Goal: Transaction & Acquisition: Purchase product/service

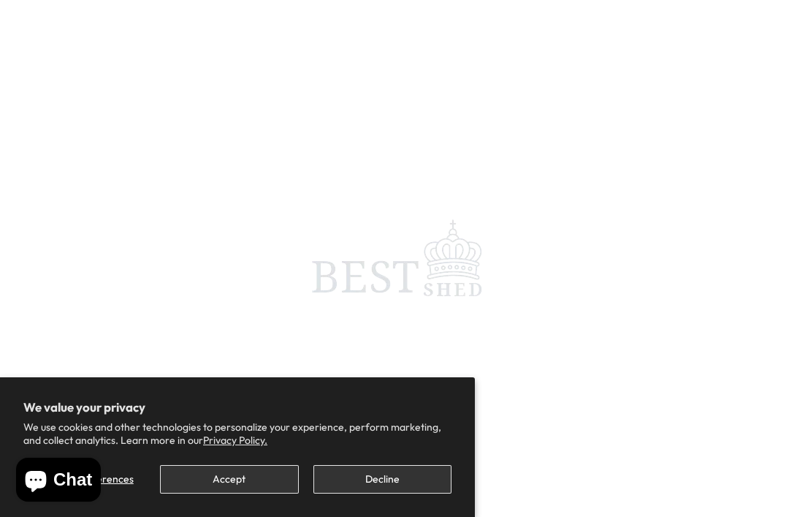
click at [373, 482] on button "Decline" at bounding box center [383, 479] width 138 height 29
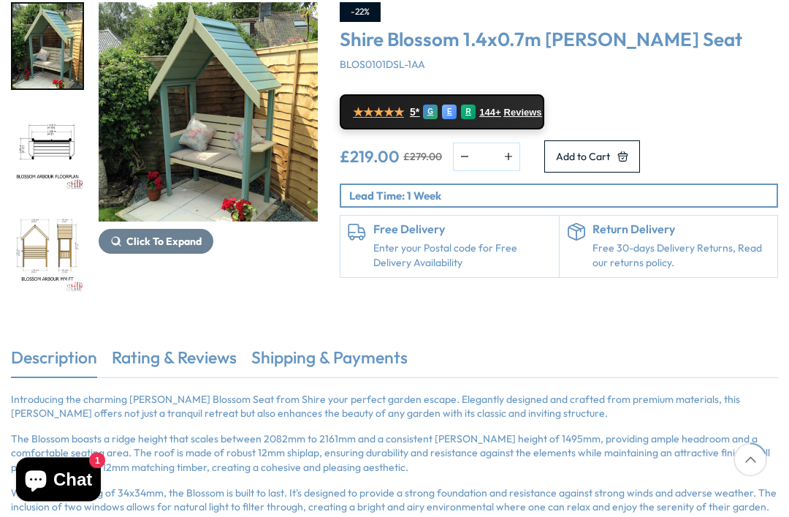
scroll to position [221, 0]
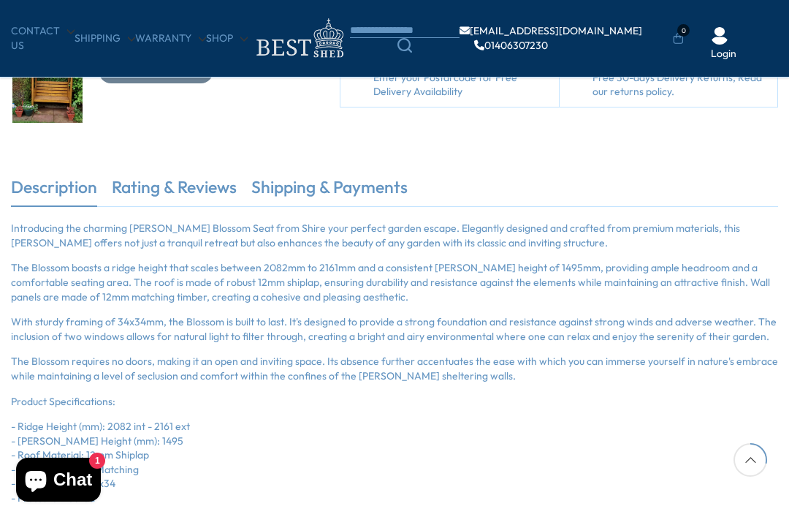
scroll to position [315, 0]
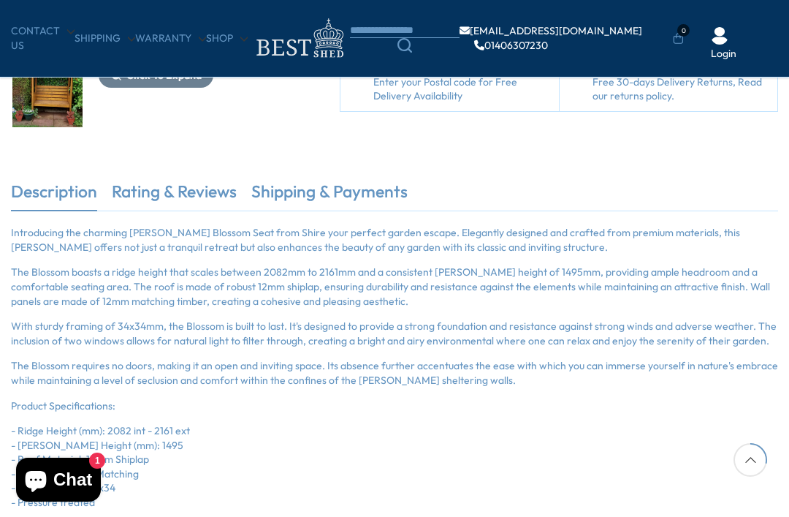
click at [192, 200] on link "Rating & Reviews" at bounding box center [174, 195] width 125 height 31
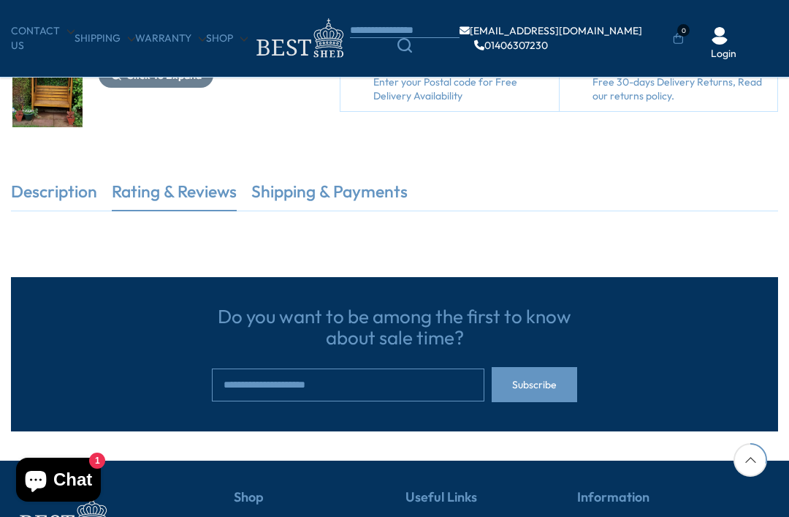
click at [380, 189] on link "Shipping & Payments" at bounding box center [329, 195] width 156 height 31
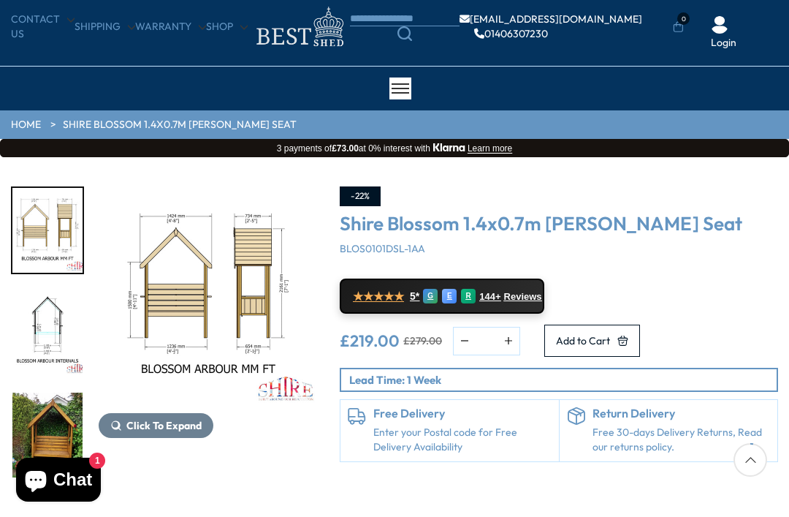
scroll to position [0, 0]
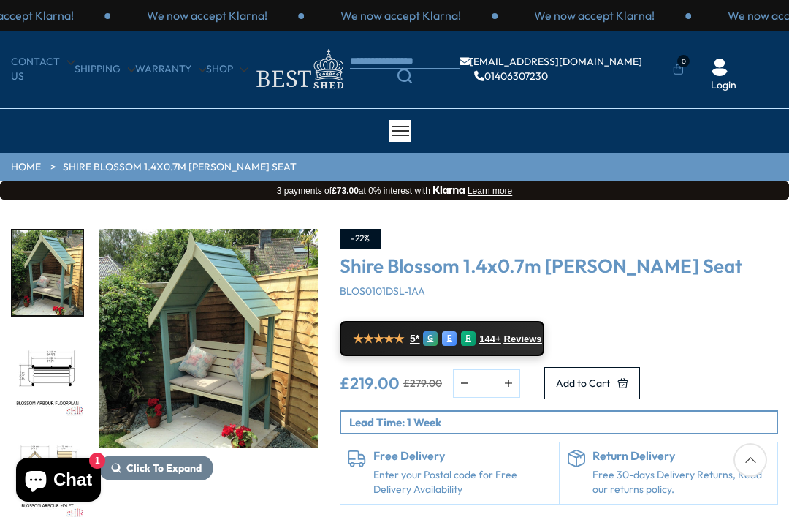
click at [399, 83] on link "Search" at bounding box center [405, 76] width 110 height 15
click at [403, 63] on body "We now accept Klarna! We now accept Klarna! We now accept Klarna! We now accept…" at bounding box center [394, 258] width 789 height 517
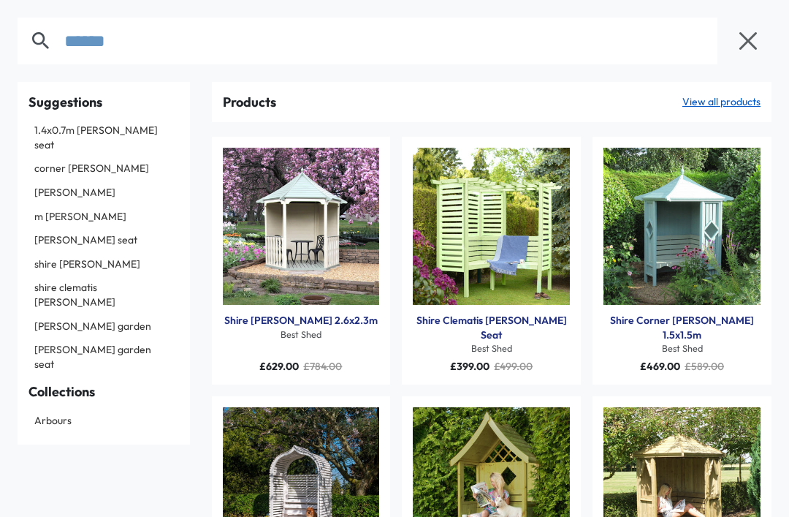
type input "******"
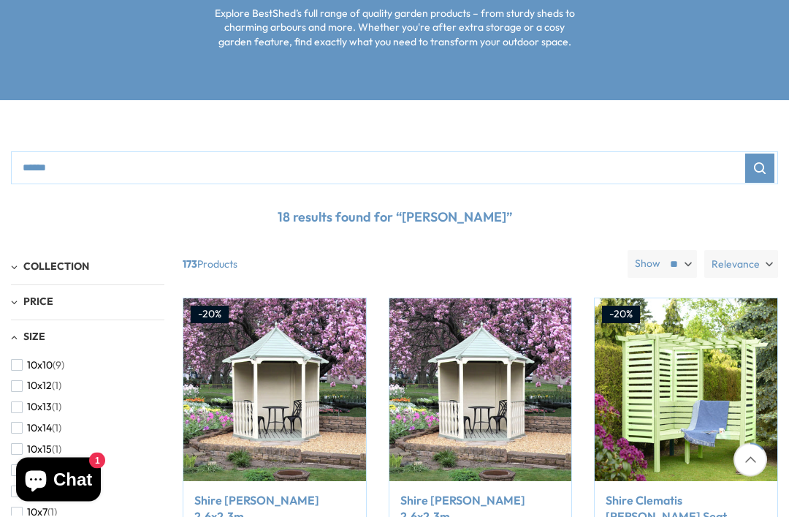
scroll to position [256, 0]
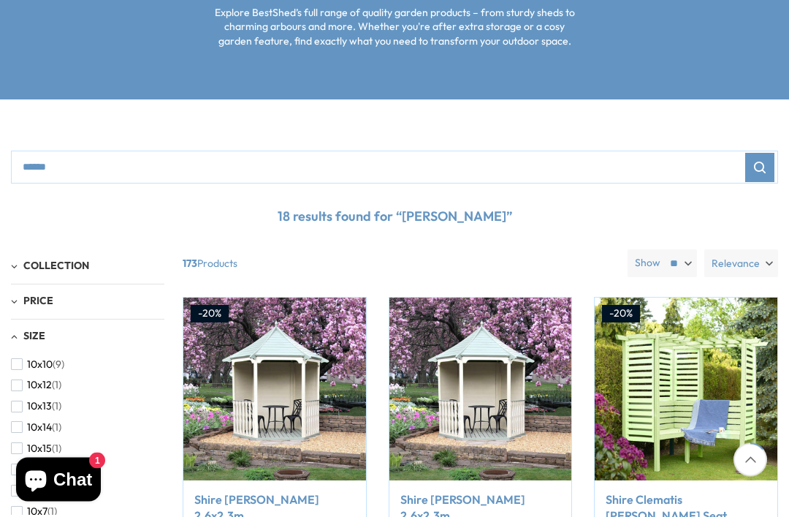
click at [766, 265] on label "Relevance" at bounding box center [742, 264] width 74 height 28
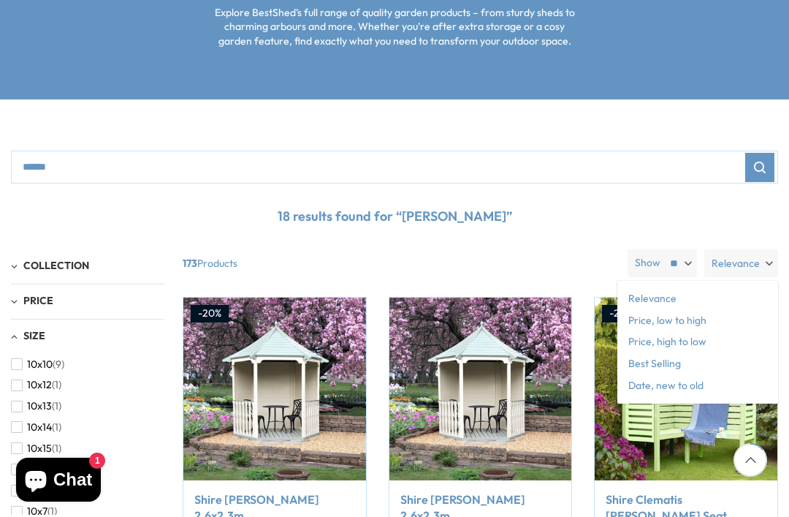
click at [693, 318] on span "Price, low to high" at bounding box center [698, 321] width 161 height 22
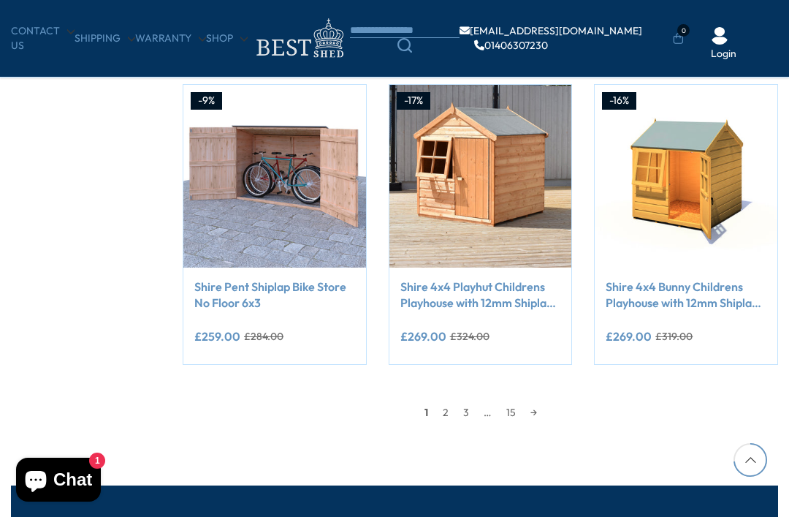
scroll to position [1299, 0]
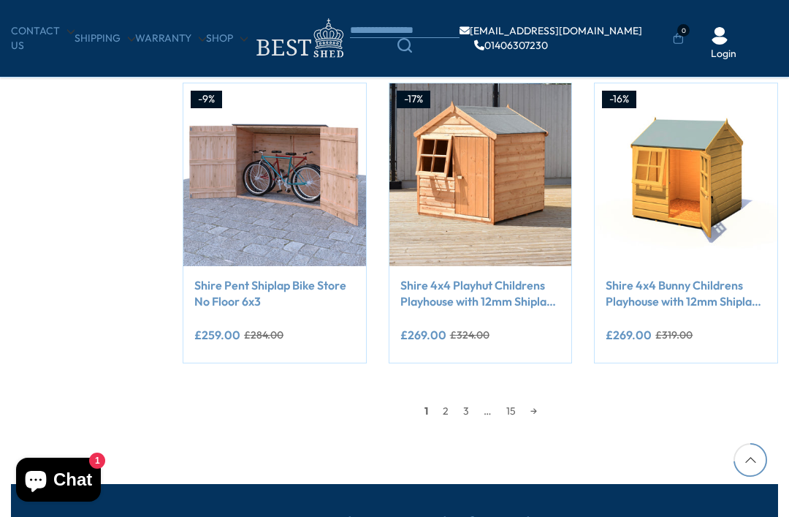
click at [445, 413] on link "2" at bounding box center [446, 411] width 20 height 22
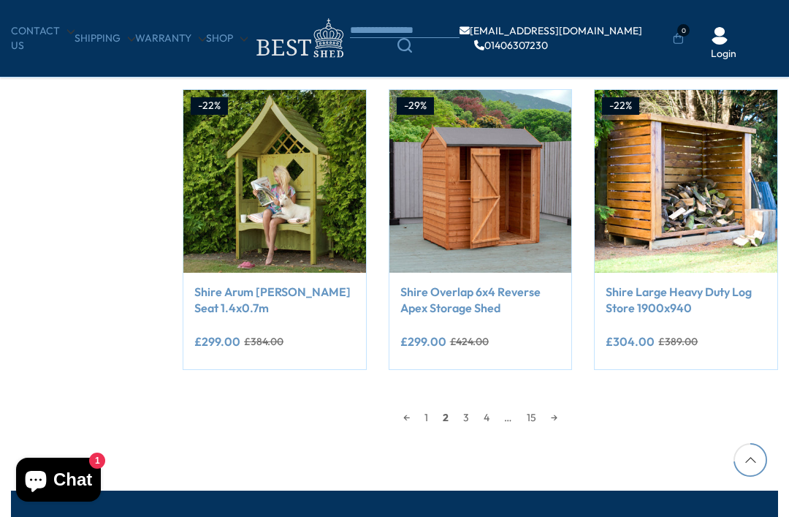
scroll to position [1297, 0]
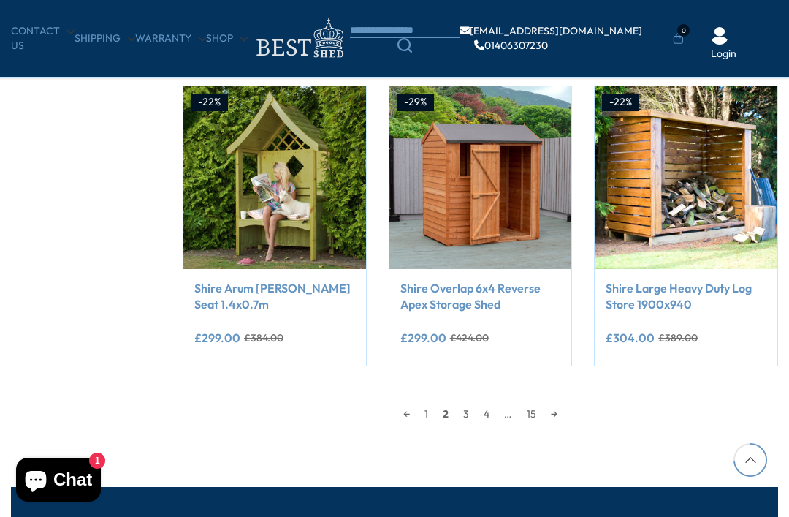
click at [466, 409] on link "3" at bounding box center [466, 414] width 20 height 22
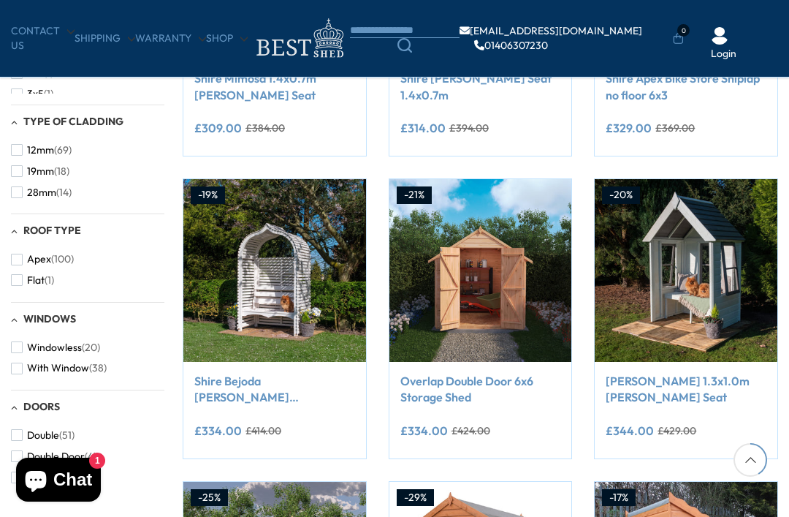
scroll to position [428, 0]
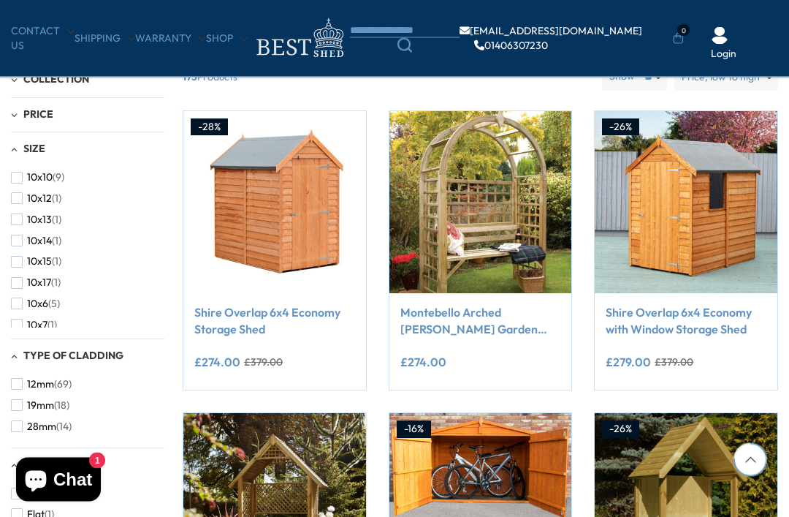
scroll to position [1343, 0]
